Goal: Information Seeking & Learning: Learn about a topic

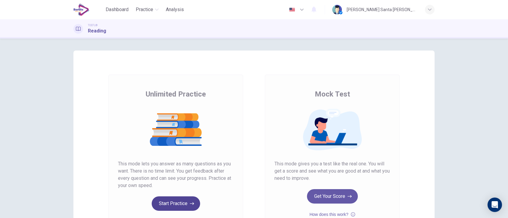
click at [181, 204] on button "Start Practice" at bounding box center [176, 204] width 48 height 14
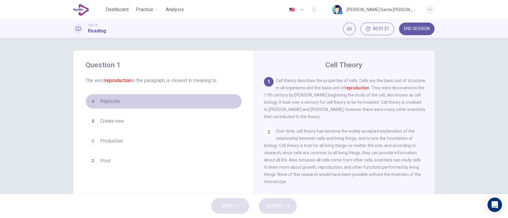
click at [92, 99] on div "A" at bounding box center [93, 102] width 10 height 10
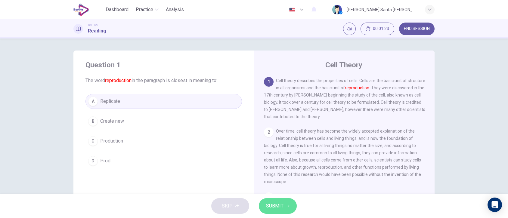
click at [279, 205] on span "SUBMIT" at bounding box center [274, 206] width 17 height 8
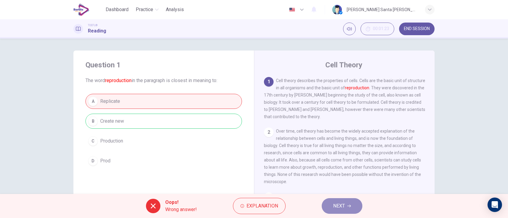
click at [349, 206] on icon "button" at bounding box center [349, 206] width 4 height 4
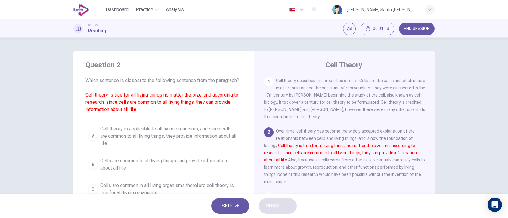
scroll to position [51, 0]
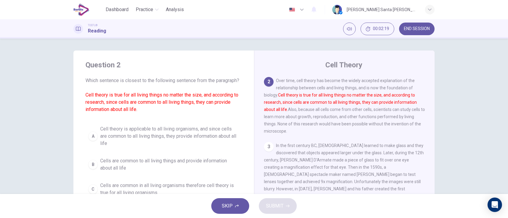
click at [219, 140] on span "Cell theory is applicable to all living organisms, and since cells are common t…" at bounding box center [169, 137] width 139 height 22
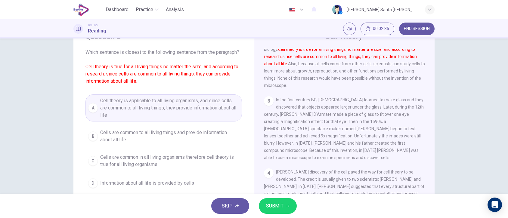
scroll to position [31, 0]
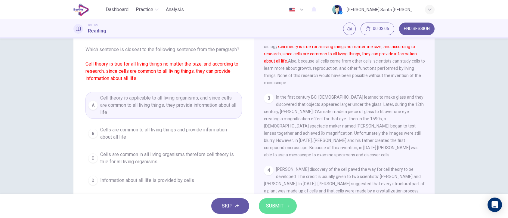
click at [287, 205] on icon "button" at bounding box center [288, 206] width 4 height 4
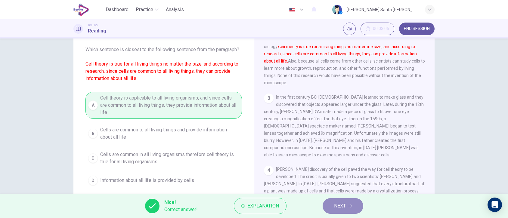
click at [348, 206] on button "NEXT" at bounding box center [343, 206] width 41 height 16
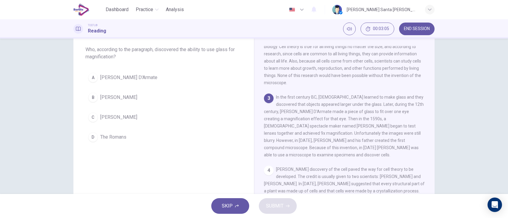
scroll to position [94, 0]
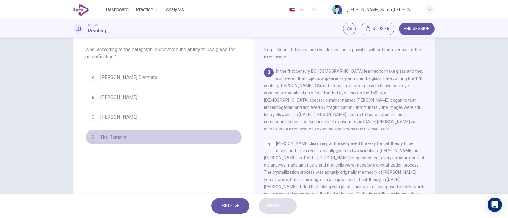
click at [108, 136] on span "The Romans" at bounding box center [113, 137] width 26 height 7
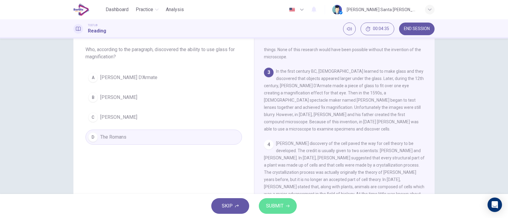
click at [280, 207] on span "SUBMIT" at bounding box center [274, 206] width 17 height 8
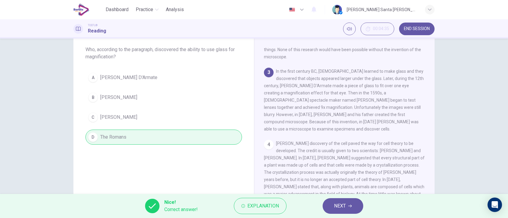
click at [356, 204] on button "NEXT" at bounding box center [343, 206] width 41 height 16
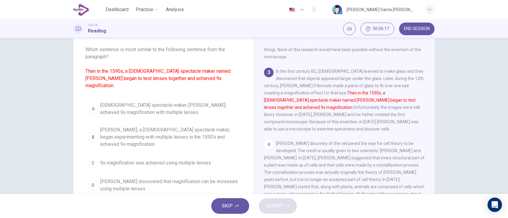
click at [111, 130] on span "[PERSON_NAME], a [DEMOGRAPHIC_DATA] spectacle maker, began experimenting with m…" at bounding box center [169, 137] width 139 height 22
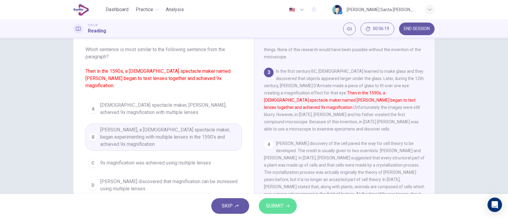
click at [273, 207] on span "SUBMIT" at bounding box center [274, 206] width 17 height 8
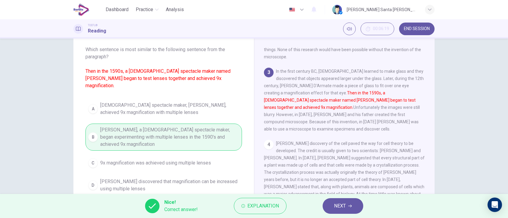
click at [359, 202] on button "NEXT" at bounding box center [343, 206] width 41 height 16
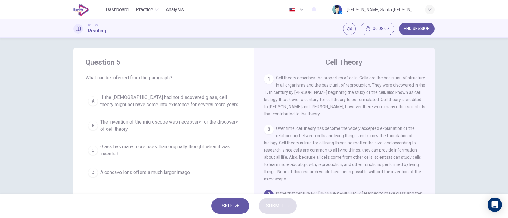
scroll to position [1, 0]
click at [105, 99] on span "If the [DEMOGRAPHIC_DATA] had not discovered glass, cell theory might not have …" at bounding box center [169, 102] width 139 height 14
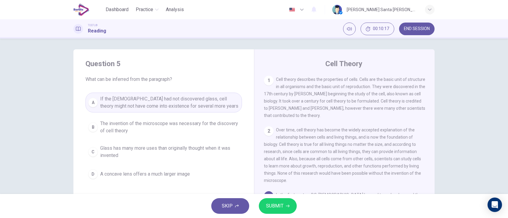
click at [281, 208] on span "SUBMIT" at bounding box center [274, 206] width 17 height 8
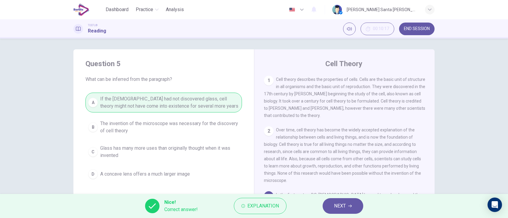
click at [346, 206] on span "NEXT" at bounding box center [340, 206] width 12 height 8
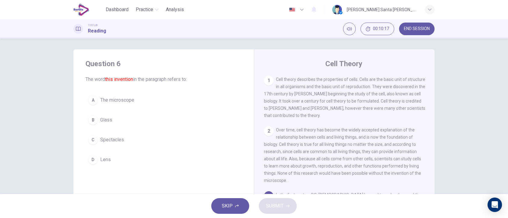
scroll to position [60, 0]
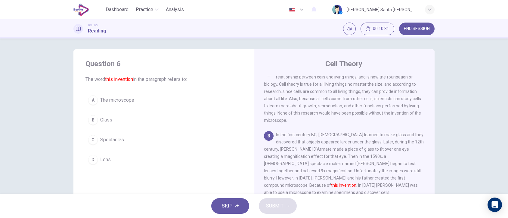
click at [102, 104] on button "A The microscope" at bounding box center [164, 100] width 157 height 15
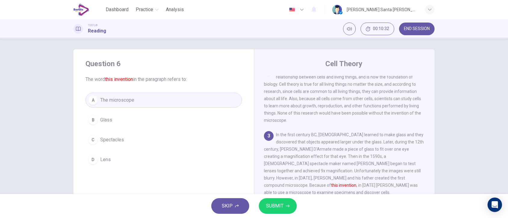
click at [280, 205] on span "SUBMIT" at bounding box center [274, 206] width 17 height 8
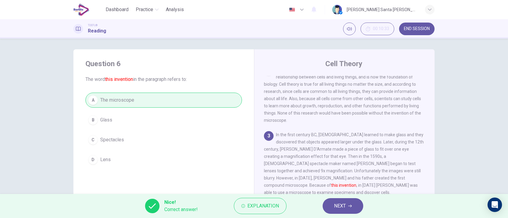
click at [342, 207] on span "NEXT" at bounding box center [340, 206] width 12 height 8
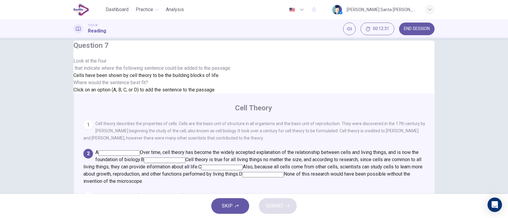
scroll to position [8, 0]
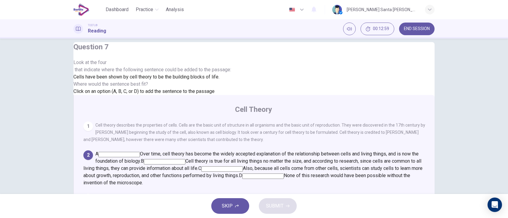
click at [284, 174] on input at bounding box center [263, 176] width 42 height 5
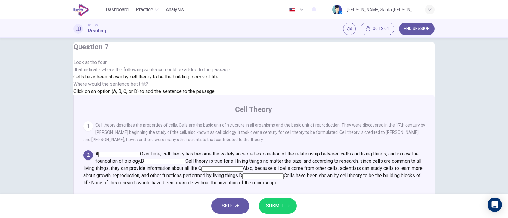
click at [273, 211] on button "SUBMIT" at bounding box center [278, 206] width 38 height 16
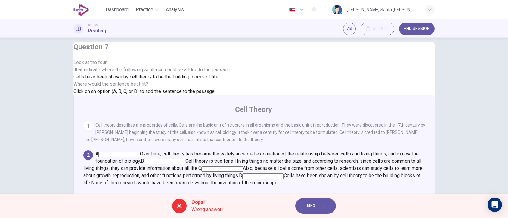
click at [323, 205] on icon "button" at bounding box center [323, 206] width 4 height 4
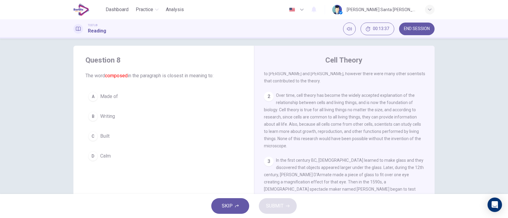
scroll to position [5, 0]
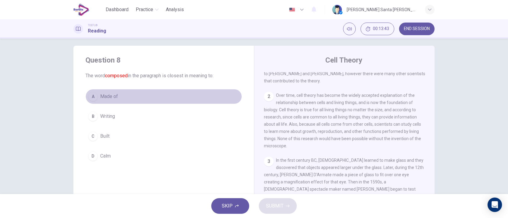
click at [91, 96] on div "A" at bounding box center [93, 97] width 10 height 10
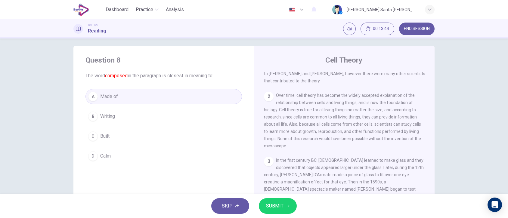
click at [286, 207] on icon "button" at bounding box center [288, 206] width 4 height 4
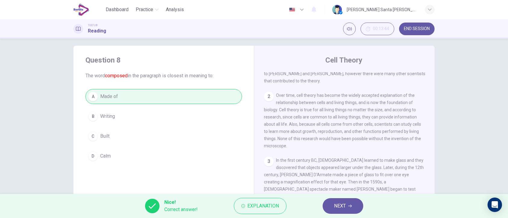
click at [344, 204] on span "NEXT" at bounding box center [340, 206] width 12 height 8
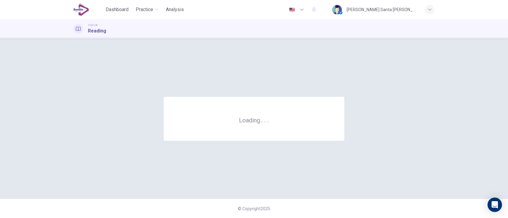
scroll to position [0, 0]
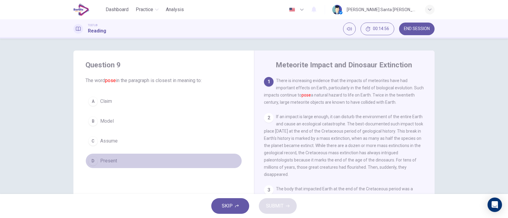
click at [93, 161] on div "D" at bounding box center [93, 161] width 10 height 10
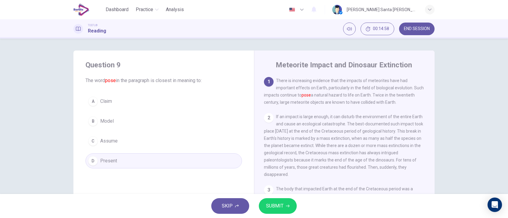
click at [270, 204] on span "SUBMIT" at bounding box center [274, 206] width 17 height 8
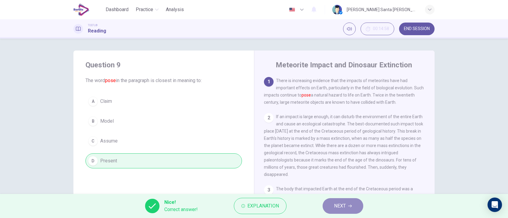
click at [344, 209] on span "NEXT" at bounding box center [340, 206] width 12 height 8
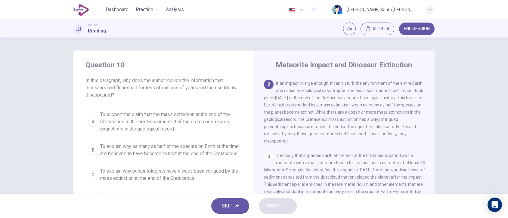
scroll to position [36, 0]
click at [430, 10] on icon "button" at bounding box center [430, 10] width 4 height 4
click at [344, 218] on div at bounding box center [254, 218] width 508 height 0
click at [343, 13] on icon at bounding box center [341, 12] width 4 height 3
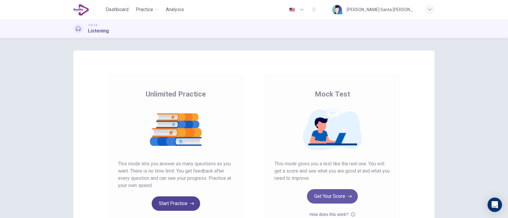
click at [178, 204] on button "Start Practice" at bounding box center [176, 204] width 48 height 14
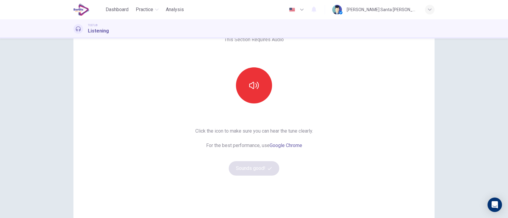
scroll to position [45, 0]
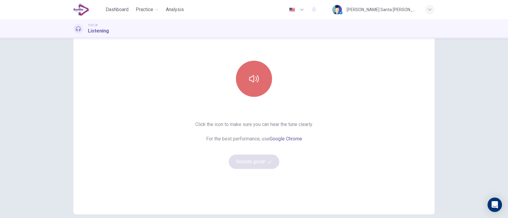
click at [255, 80] on icon "button" at bounding box center [254, 79] width 10 height 10
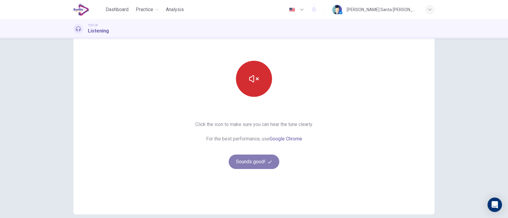
click at [257, 159] on button "Sounds good!" at bounding box center [254, 162] width 51 height 14
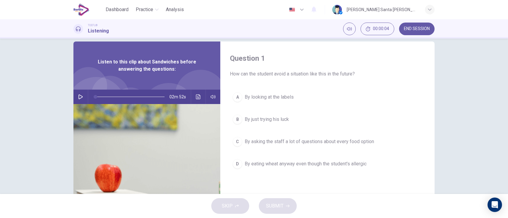
scroll to position [8, 0]
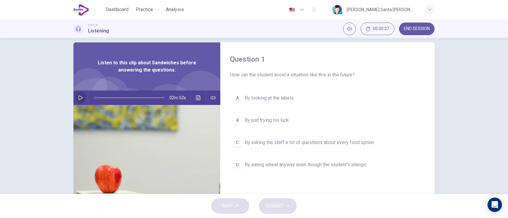
click at [79, 98] on icon "button" at bounding box center [80, 97] width 5 height 5
click at [247, 37] on div "TOEFL® Listening 00:00:40 END SESSION" at bounding box center [254, 28] width 508 height 19
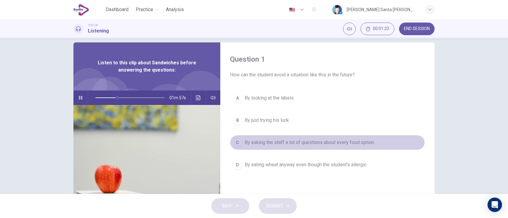
click at [307, 142] on span "By asking the staff a lot of questions about every food option" at bounding box center [309, 142] width 129 height 7
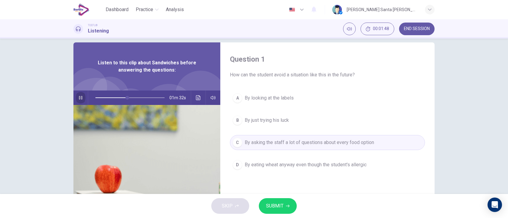
click at [79, 98] on icon "button" at bounding box center [80, 97] width 5 height 5
click at [275, 208] on span "SUBMIT" at bounding box center [274, 206] width 17 height 8
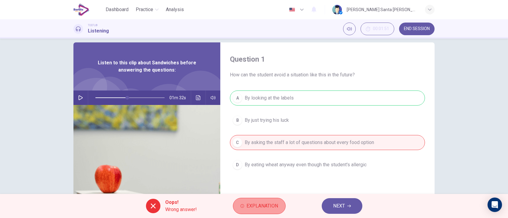
click at [263, 204] on span "Explanation" at bounding box center [263, 206] width 32 height 8
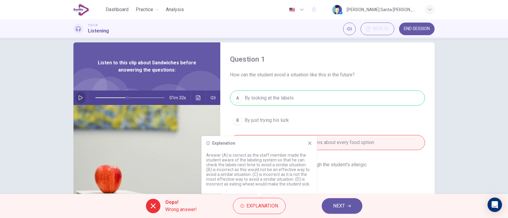
click at [79, 101] on button "button" at bounding box center [81, 98] width 10 height 14
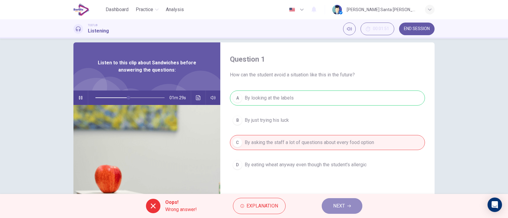
click at [343, 204] on span "NEXT" at bounding box center [339, 206] width 12 height 8
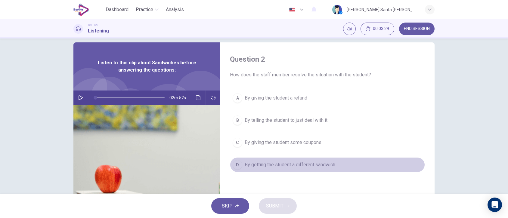
click at [236, 163] on div "D" at bounding box center [238, 165] width 10 height 10
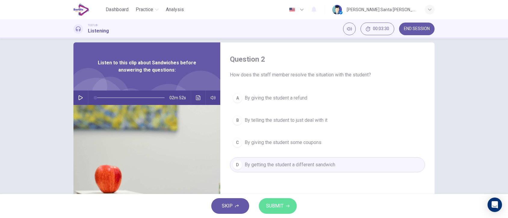
click at [283, 201] on button "SUBMIT" at bounding box center [278, 206] width 38 height 16
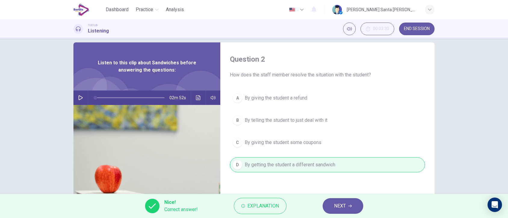
click at [342, 205] on span "NEXT" at bounding box center [340, 206] width 12 height 8
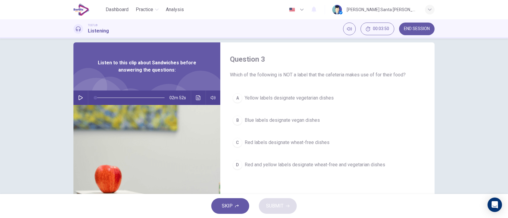
click at [132, 97] on span at bounding box center [129, 98] width 69 height 8
click at [78, 97] on icon "button" at bounding box center [80, 97] width 5 height 5
click at [122, 97] on span at bounding box center [129, 98] width 69 height 8
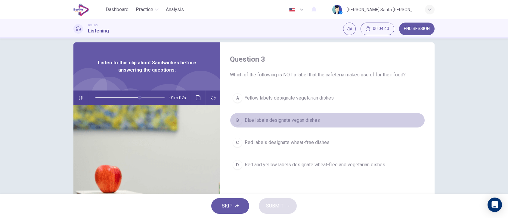
click at [238, 119] on div "B" at bounding box center [238, 121] width 10 height 10
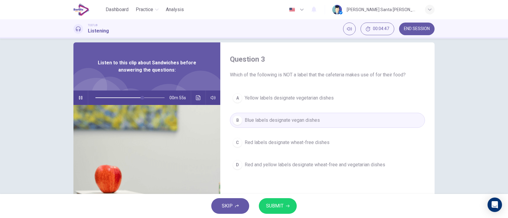
click at [78, 97] on icon "button" at bounding box center [80, 97] width 5 height 5
click at [286, 208] on button "SUBMIT" at bounding box center [278, 206] width 38 height 16
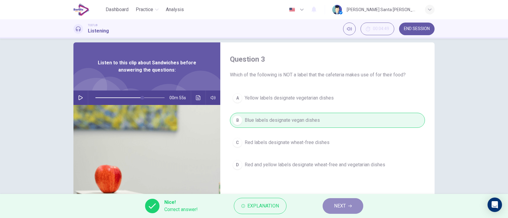
click at [344, 207] on span "NEXT" at bounding box center [340, 206] width 12 height 8
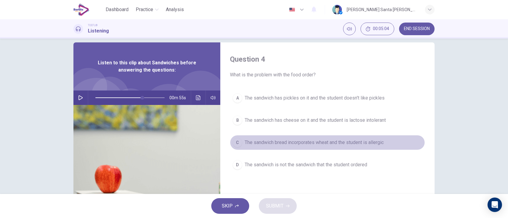
click at [236, 143] on div "C" at bounding box center [238, 143] width 10 height 10
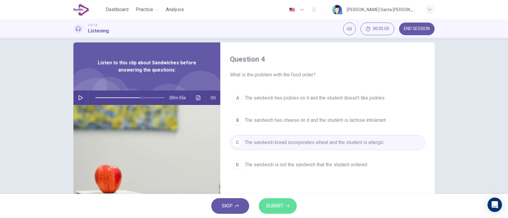
click at [288, 201] on button "SUBMIT" at bounding box center [278, 206] width 38 height 16
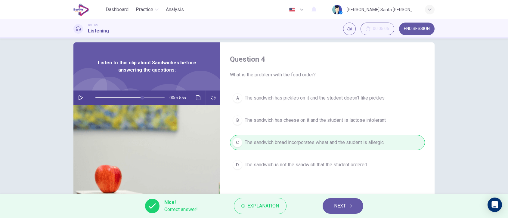
click at [350, 204] on icon "button" at bounding box center [350, 206] width 4 height 4
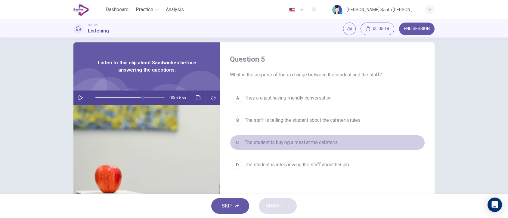
click at [238, 143] on div "C" at bounding box center [238, 143] width 10 height 10
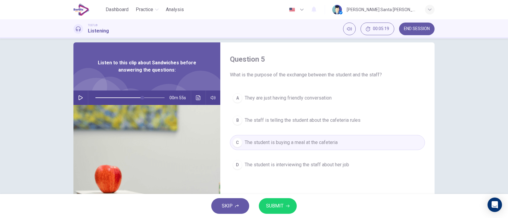
click at [284, 206] on button "SUBMIT" at bounding box center [278, 206] width 38 height 16
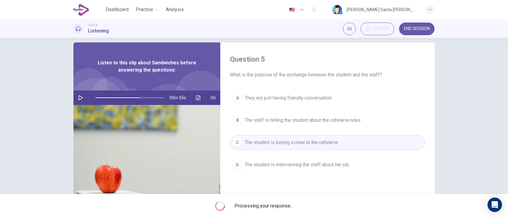
type input "**"
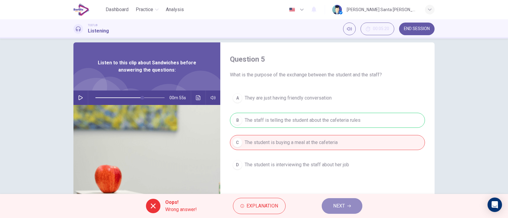
click at [348, 201] on button "NEXT" at bounding box center [342, 206] width 41 height 16
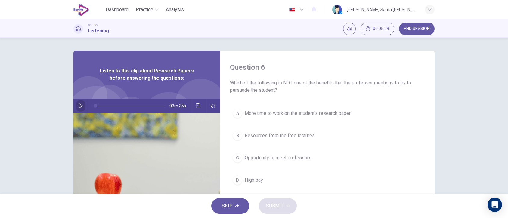
click at [76, 105] on button "button" at bounding box center [81, 106] width 10 height 14
click at [79, 105] on icon "button" at bounding box center [80, 106] width 3 height 4
click at [79, 106] on icon "button" at bounding box center [80, 106] width 5 height 5
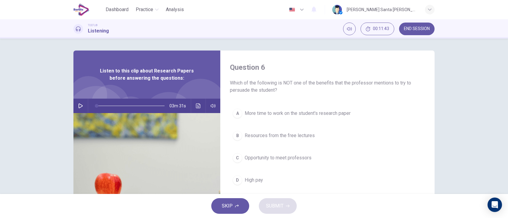
click at [79, 104] on icon "button" at bounding box center [80, 106] width 5 height 5
click at [124, 104] on span at bounding box center [126, 106] width 4 height 4
click at [79, 106] on icon "button" at bounding box center [80, 106] width 5 height 5
click at [124, 107] on span at bounding box center [126, 106] width 4 height 4
click at [79, 108] on icon "button" at bounding box center [80, 106] width 5 height 5
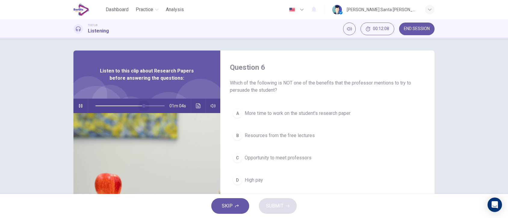
click at [142, 108] on span at bounding box center [144, 106] width 4 height 4
click at [80, 106] on icon "button" at bounding box center [80, 106] width 3 height 4
click at [236, 178] on div "D" at bounding box center [238, 181] width 10 height 10
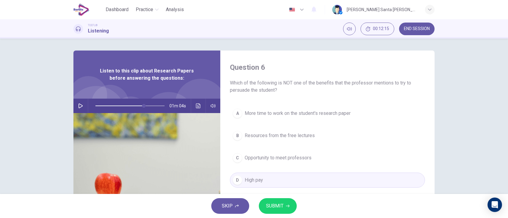
click at [287, 205] on icon "button" at bounding box center [288, 206] width 4 height 4
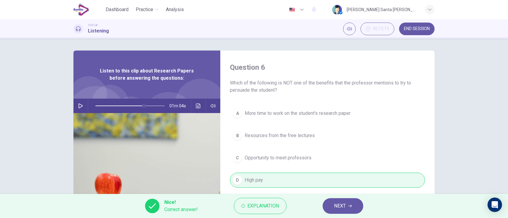
click at [356, 207] on button "NEXT" at bounding box center [343, 206] width 41 height 16
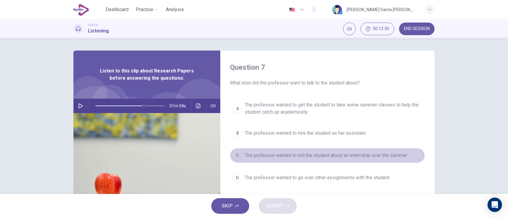
click at [246, 159] on span "The professor wanted to tell the student about an internship over the summer" at bounding box center [326, 155] width 163 height 7
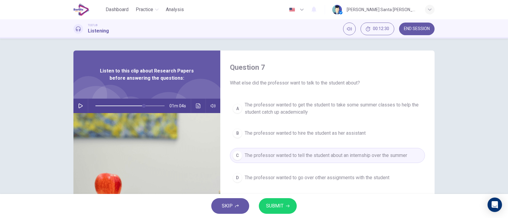
click at [287, 206] on icon "button" at bounding box center [288, 206] width 4 height 4
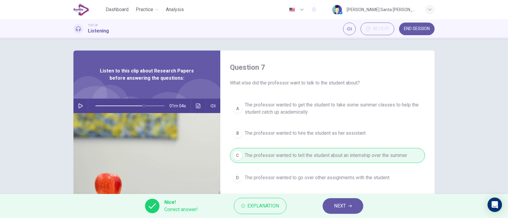
click at [344, 208] on span "NEXT" at bounding box center [340, 206] width 12 height 8
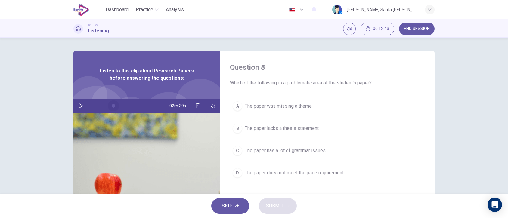
click at [112, 106] on span at bounding box center [114, 106] width 4 height 4
click at [80, 104] on icon "button" at bounding box center [80, 106] width 5 height 5
type input "*"
click at [294, 108] on span "The paper was missing a theme" at bounding box center [278, 106] width 67 height 7
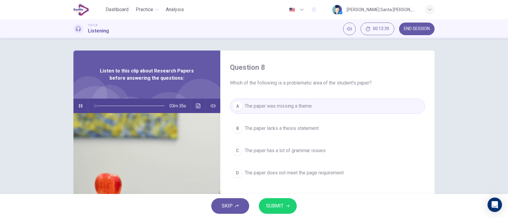
click at [281, 205] on span "SUBMIT" at bounding box center [274, 206] width 17 height 8
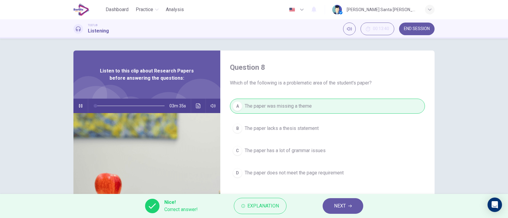
click at [351, 207] on icon "button" at bounding box center [350, 206] width 4 height 4
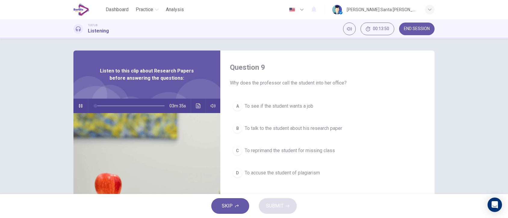
click at [331, 130] on span "To talk to the student about his research paper" at bounding box center [294, 128] width 98 height 7
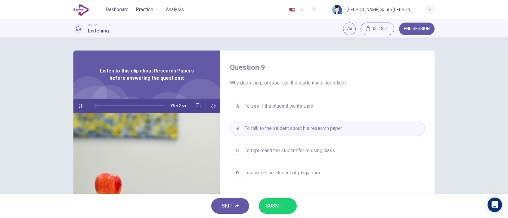
click at [286, 206] on icon "button" at bounding box center [288, 206] width 4 height 4
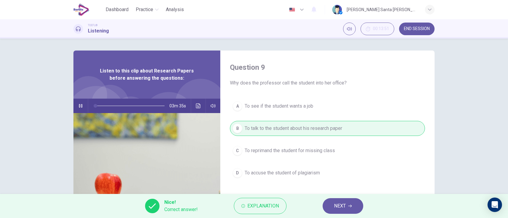
click at [350, 206] on icon "button" at bounding box center [350, 206] width 4 height 3
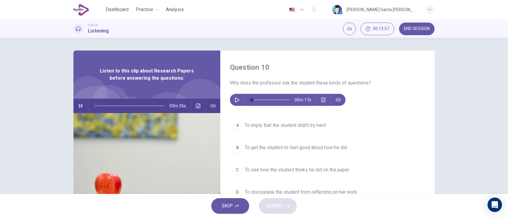
click at [79, 106] on icon "button" at bounding box center [80, 106] width 5 height 5
click at [235, 99] on icon "button" at bounding box center [237, 100] width 5 height 5
type input "*"
click at [328, 170] on span "To see how the student thinks he did on the paper" at bounding box center [297, 170] width 105 height 7
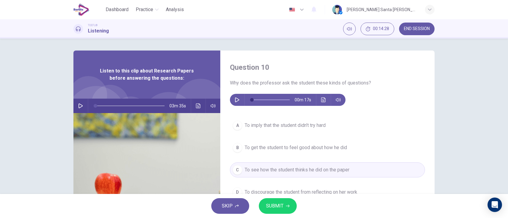
click at [287, 206] on icon "button" at bounding box center [288, 206] width 4 height 3
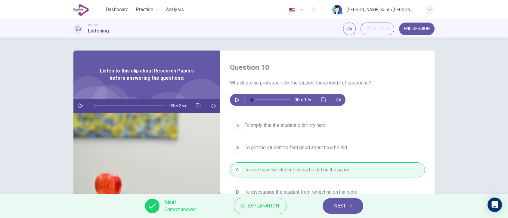
click at [351, 208] on icon "button" at bounding box center [350, 206] width 4 height 4
